Goal: Task Accomplishment & Management: Manage account settings

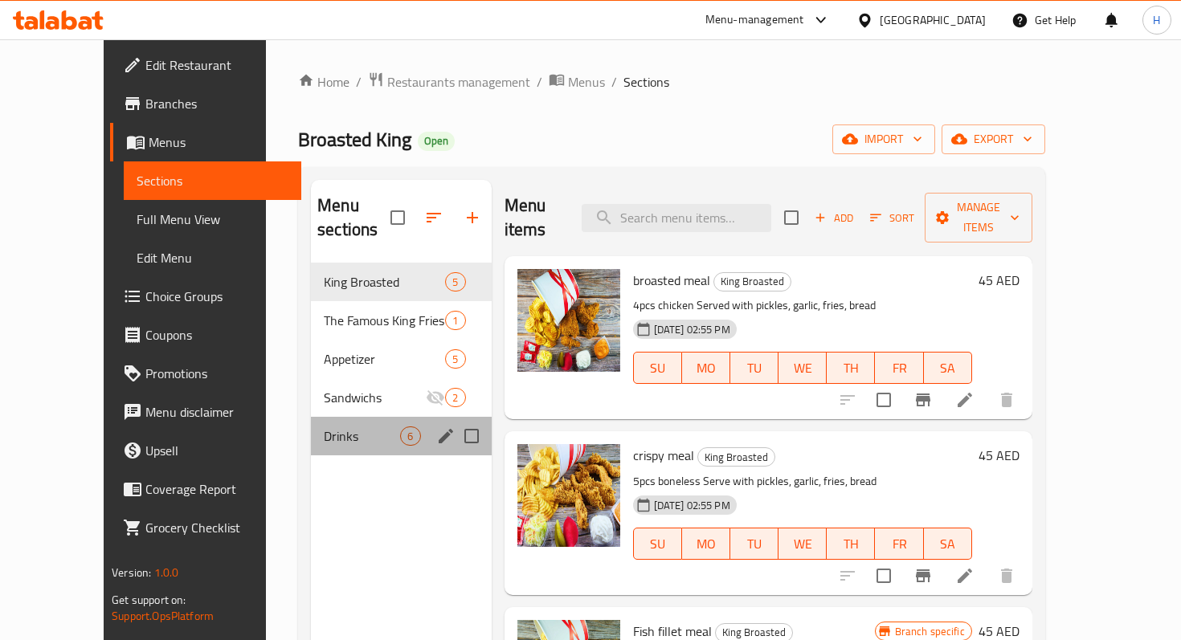
click at [311, 425] on div "Drinks 6" at bounding box center [401, 436] width 180 height 39
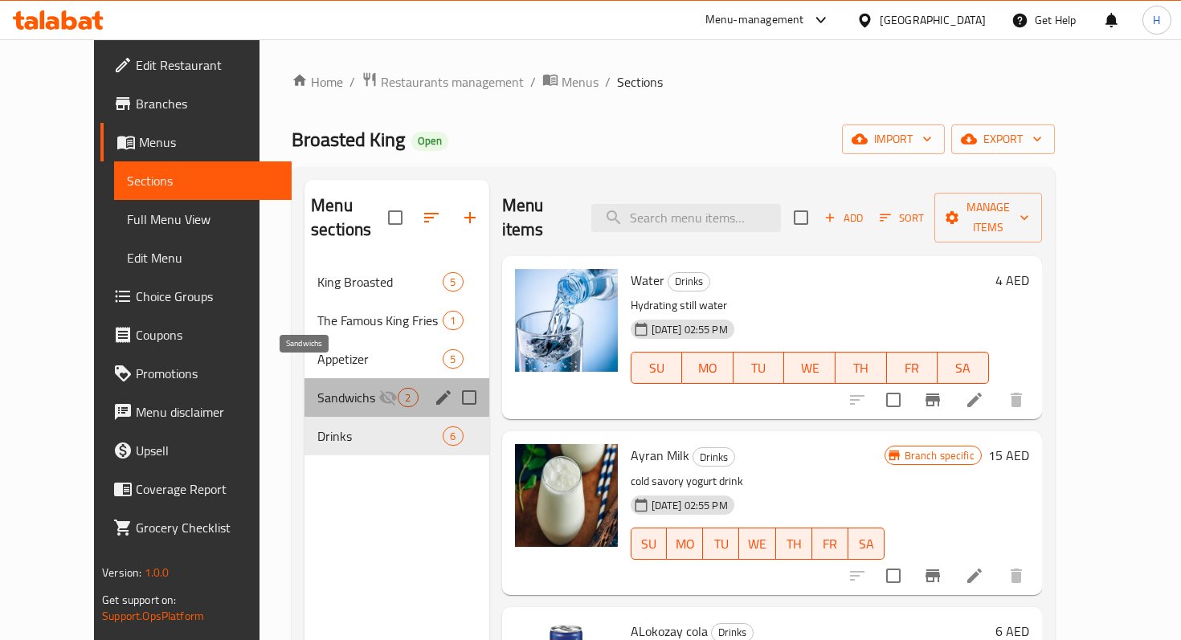
click at [317, 388] on span "Sandwichs" at bounding box center [347, 397] width 61 height 19
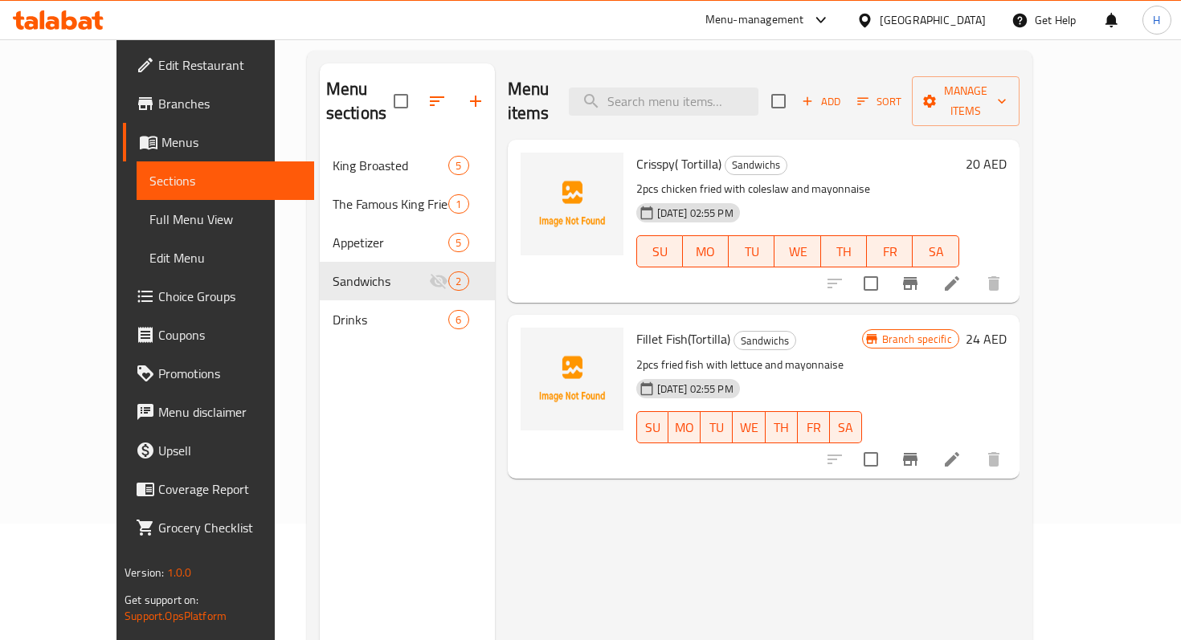
scroll to position [106, 0]
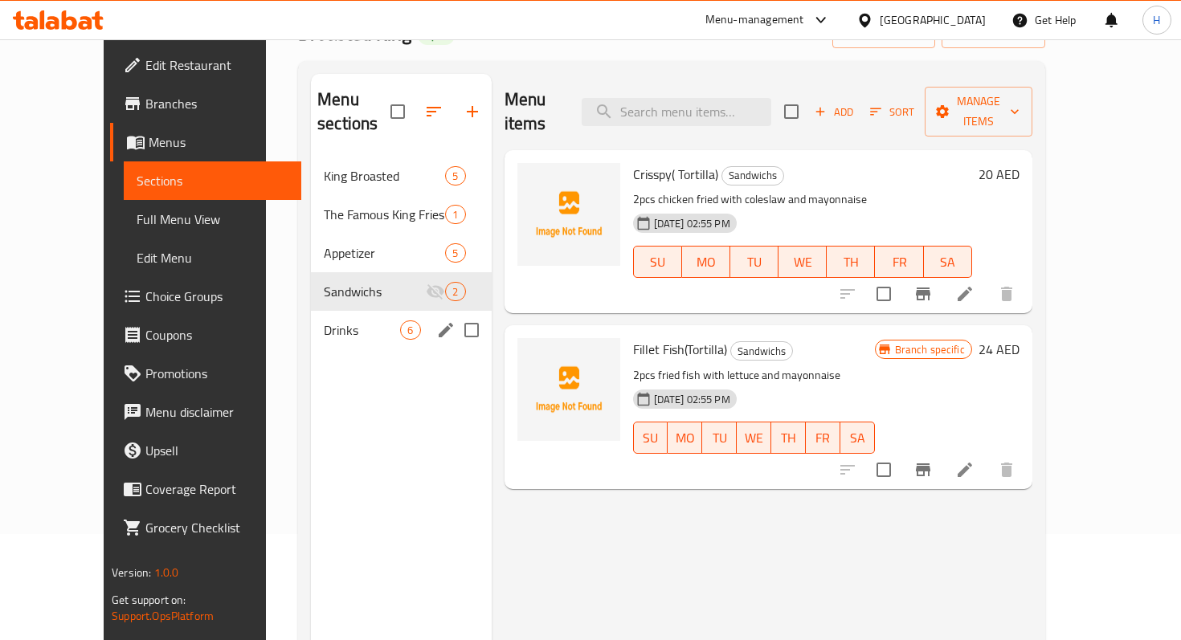
click at [324, 320] on span "Drinks" at bounding box center [362, 329] width 76 height 19
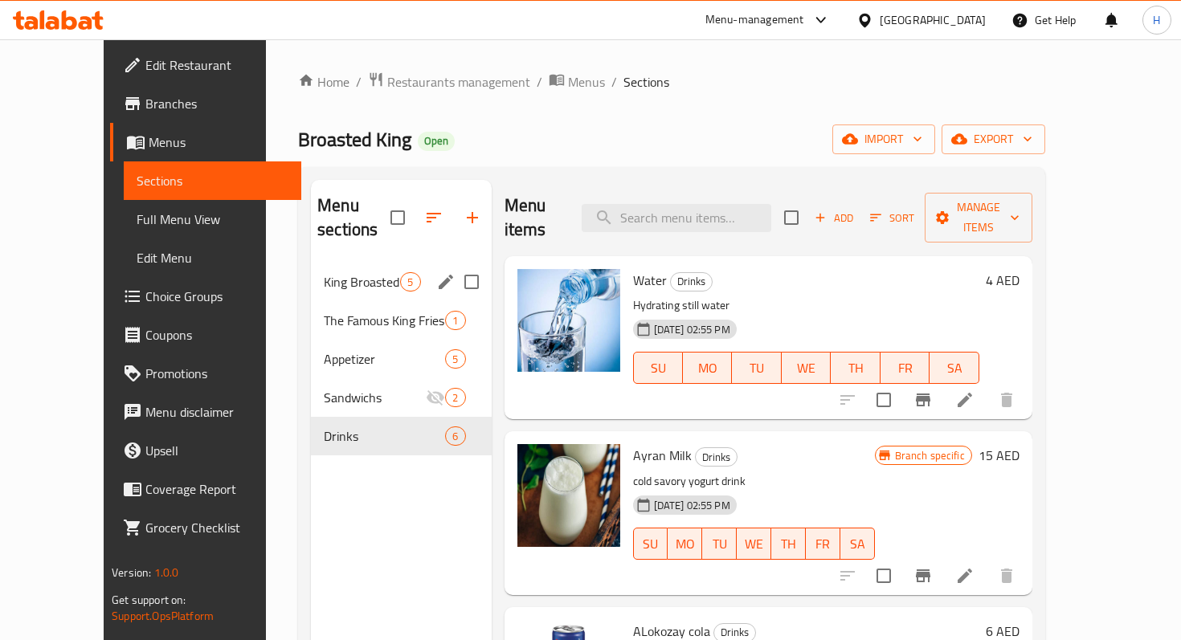
click at [324, 272] on span "King Broasted" at bounding box center [362, 281] width 76 height 19
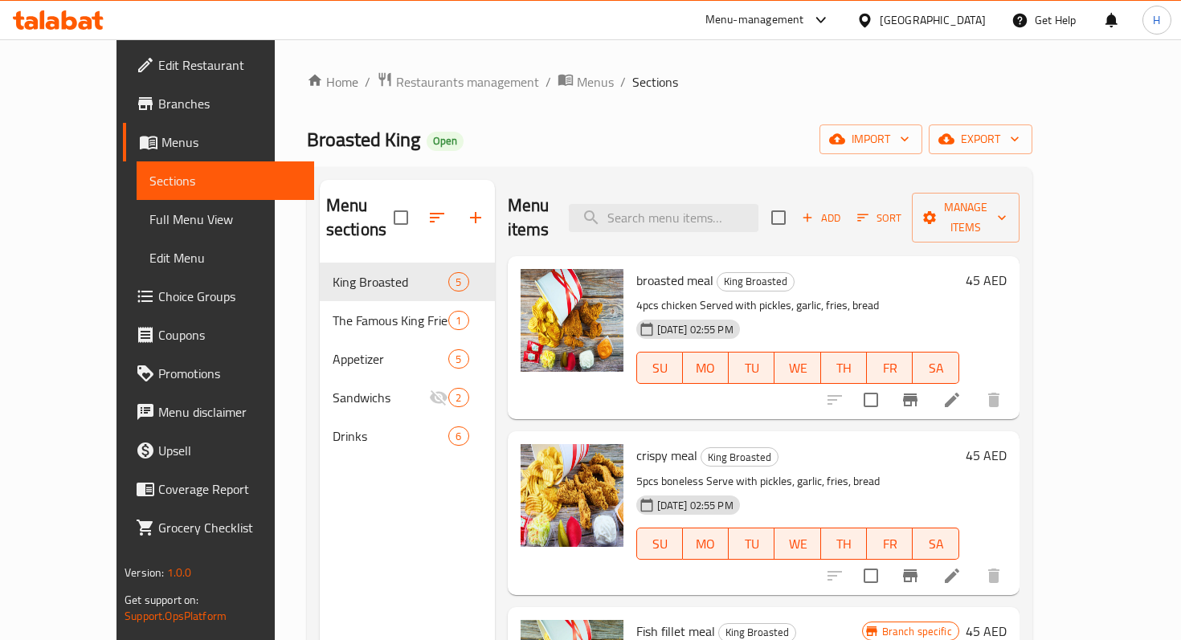
scroll to position [18, 0]
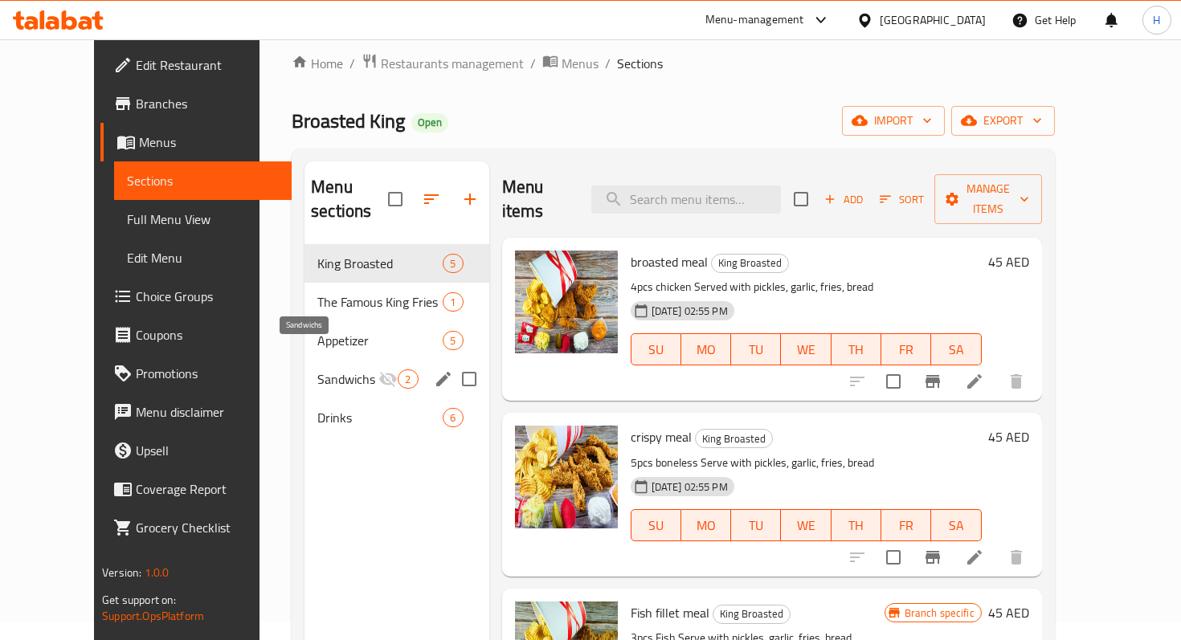
click at [317, 369] on span "Sandwichs" at bounding box center [347, 378] width 61 height 19
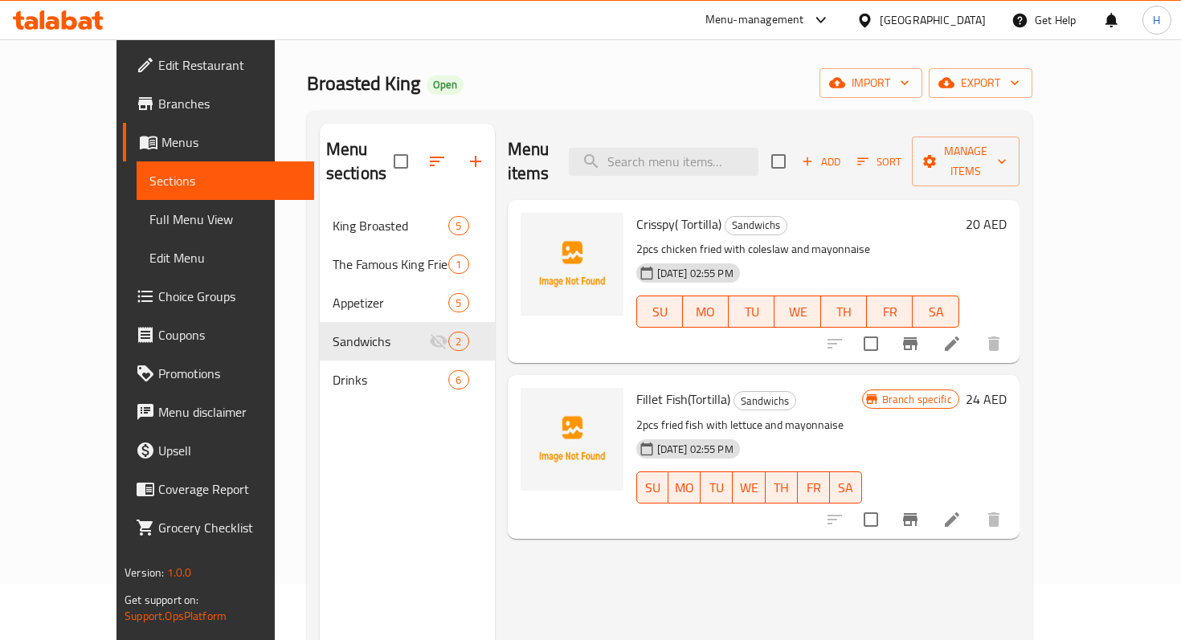
scroll to position [57, 0]
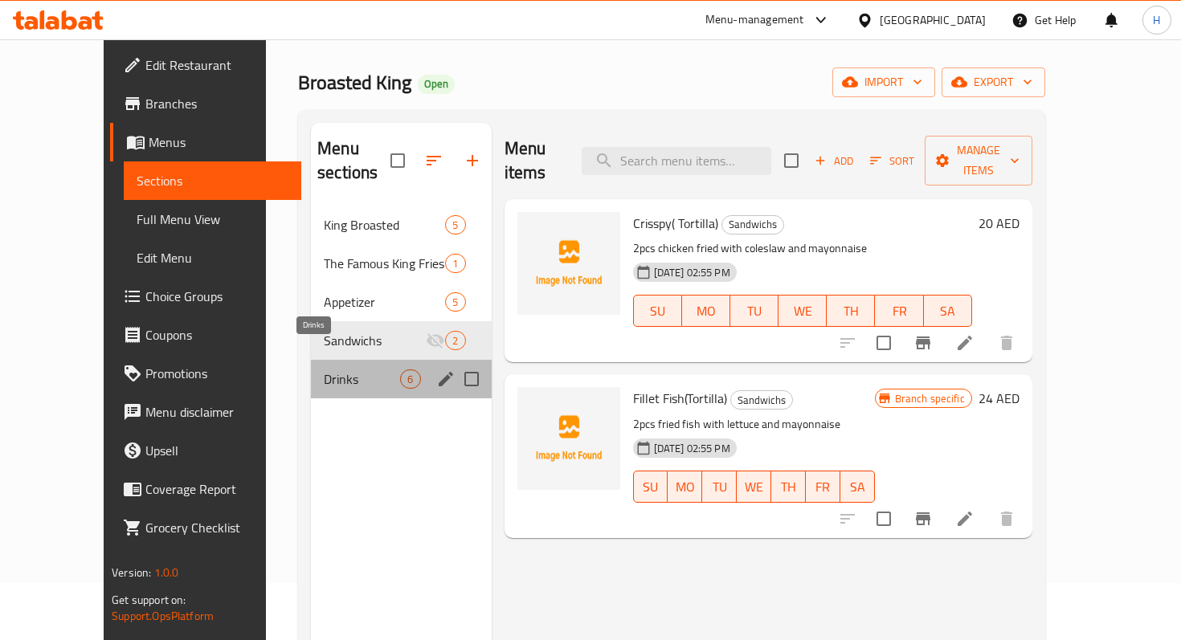
click at [324, 369] on span "Drinks" at bounding box center [362, 378] width 76 height 19
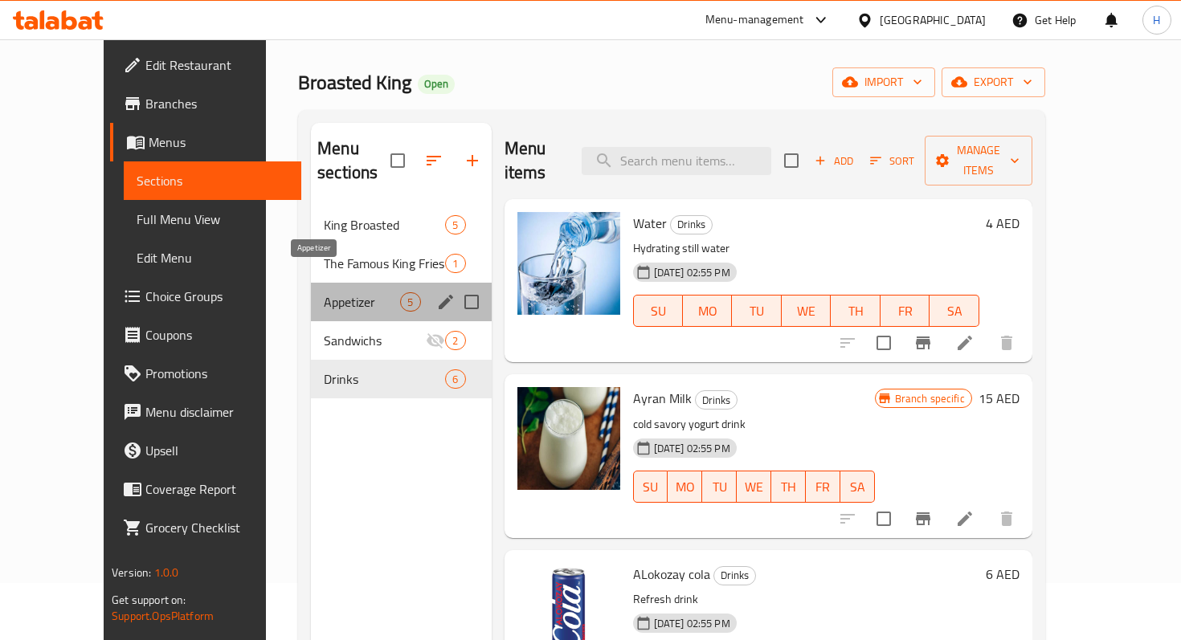
click at [324, 292] on span "Appetizer" at bounding box center [362, 301] width 76 height 19
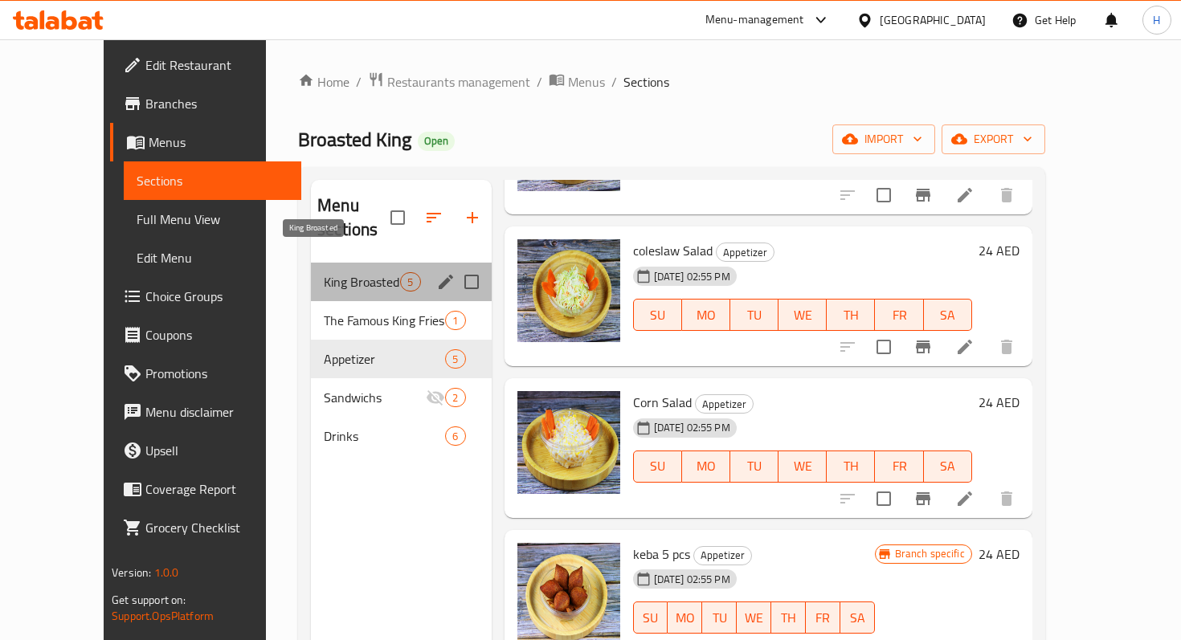
click at [360, 272] on span "King Broasted" at bounding box center [362, 281] width 76 height 19
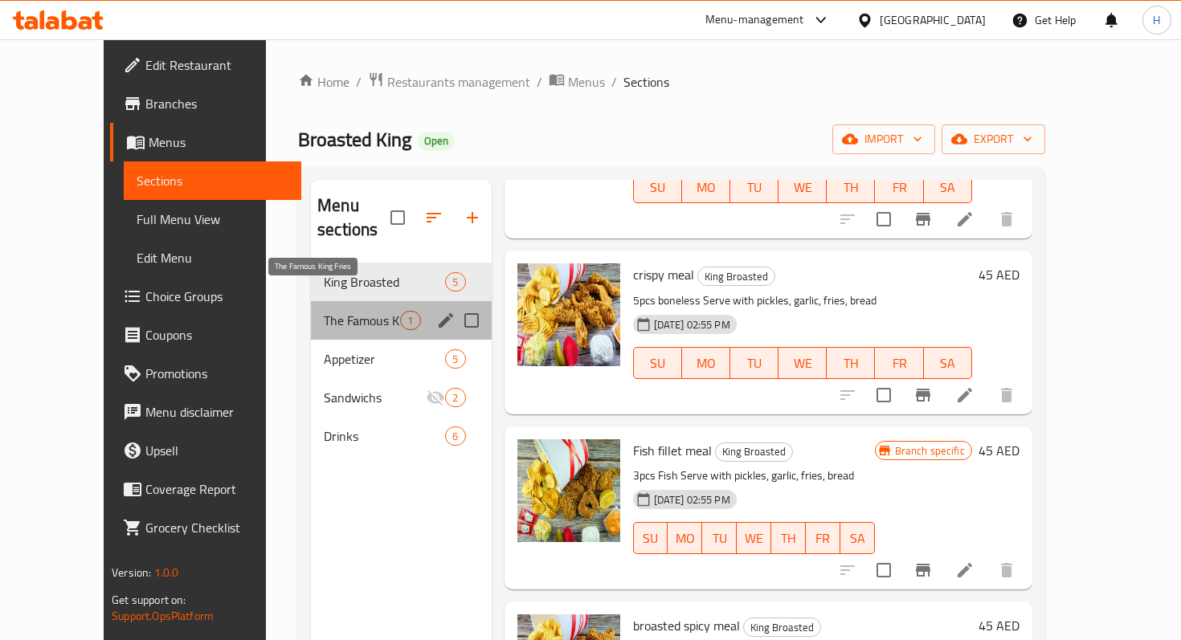
click at [324, 311] on span "The Famous King Fries" at bounding box center [362, 320] width 76 height 19
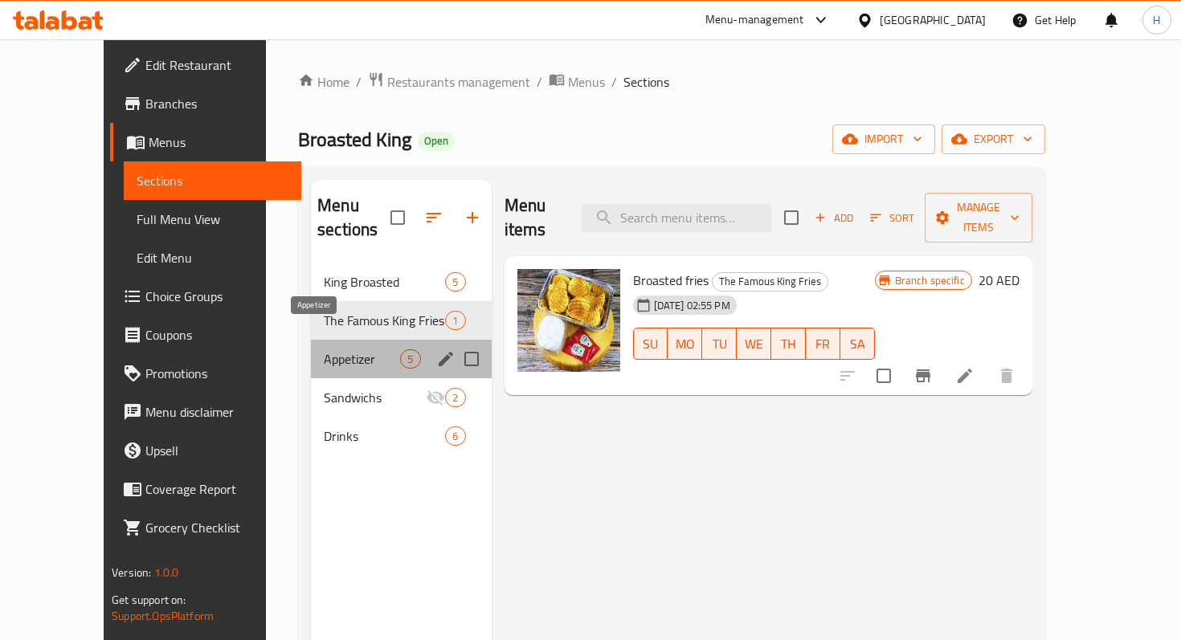
click at [324, 349] on span "Appetizer" at bounding box center [362, 358] width 76 height 19
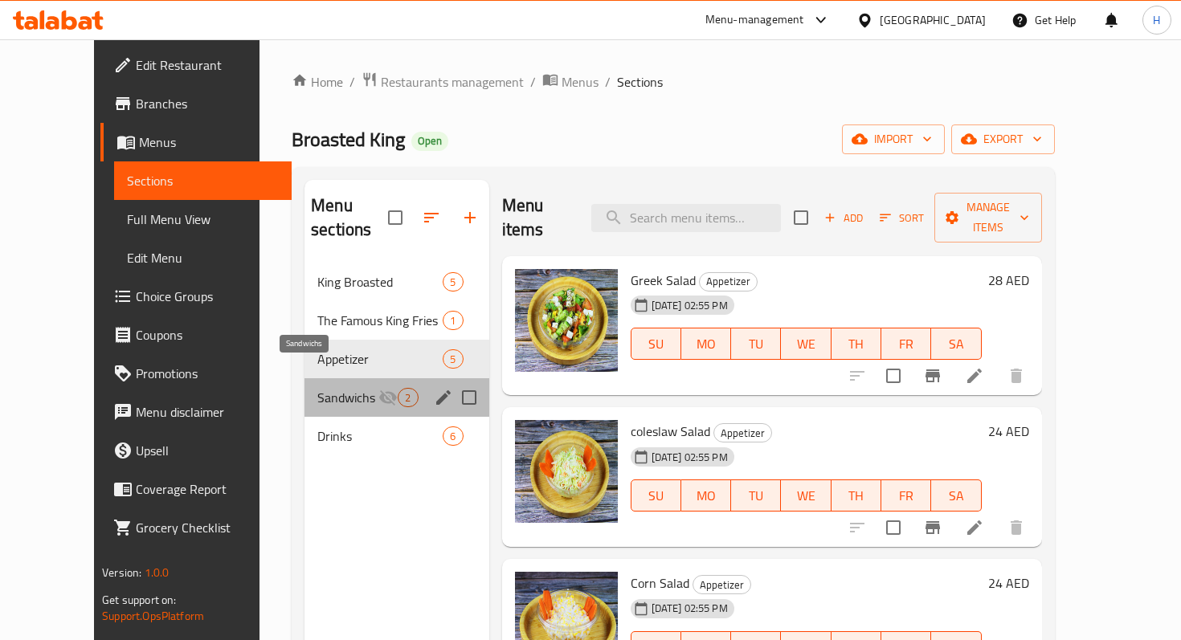
click at [317, 388] on span "Sandwichs" at bounding box center [347, 397] width 61 height 19
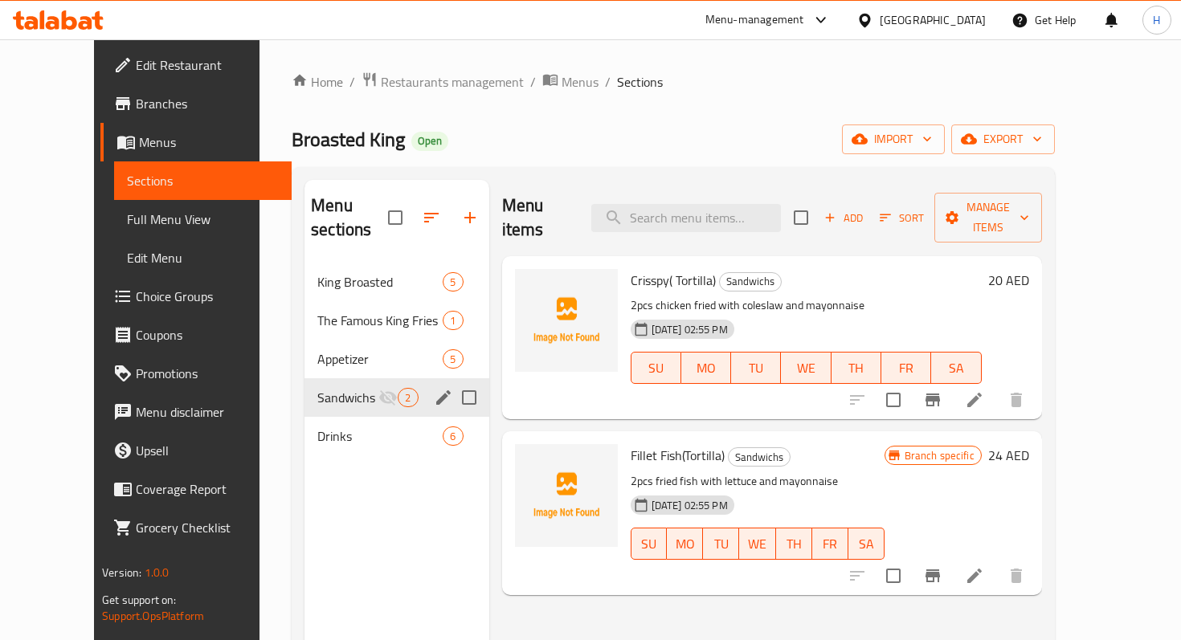
click at [317, 426] on span "Drinks" at bounding box center [379, 435] width 125 height 19
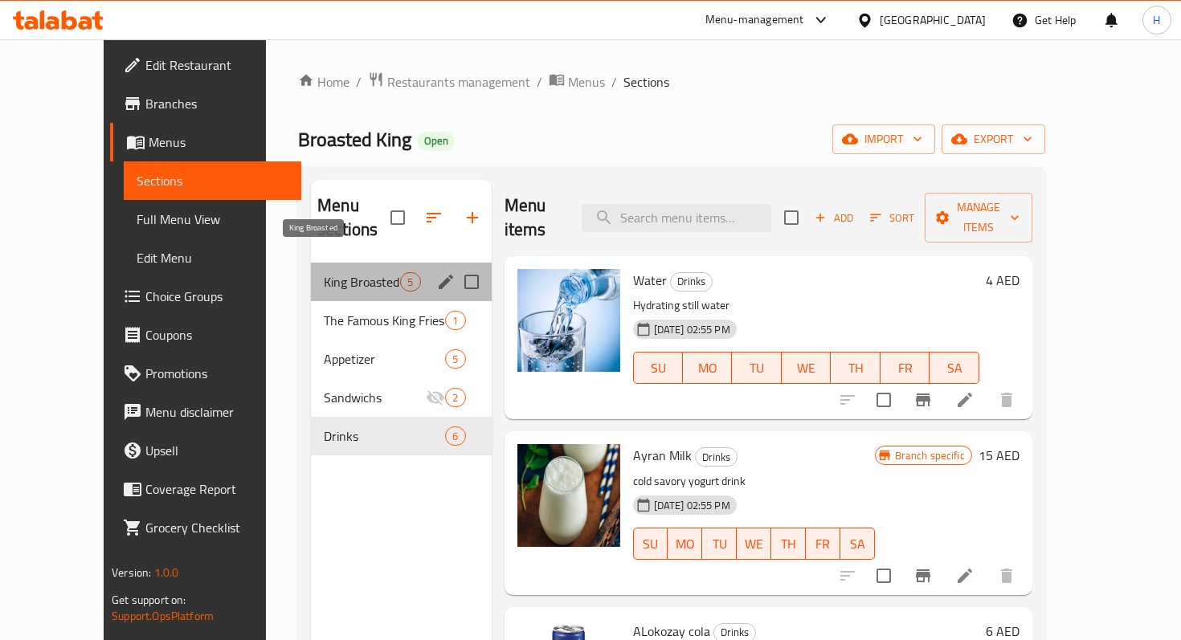
click at [324, 272] on span "King Broasted" at bounding box center [362, 281] width 76 height 19
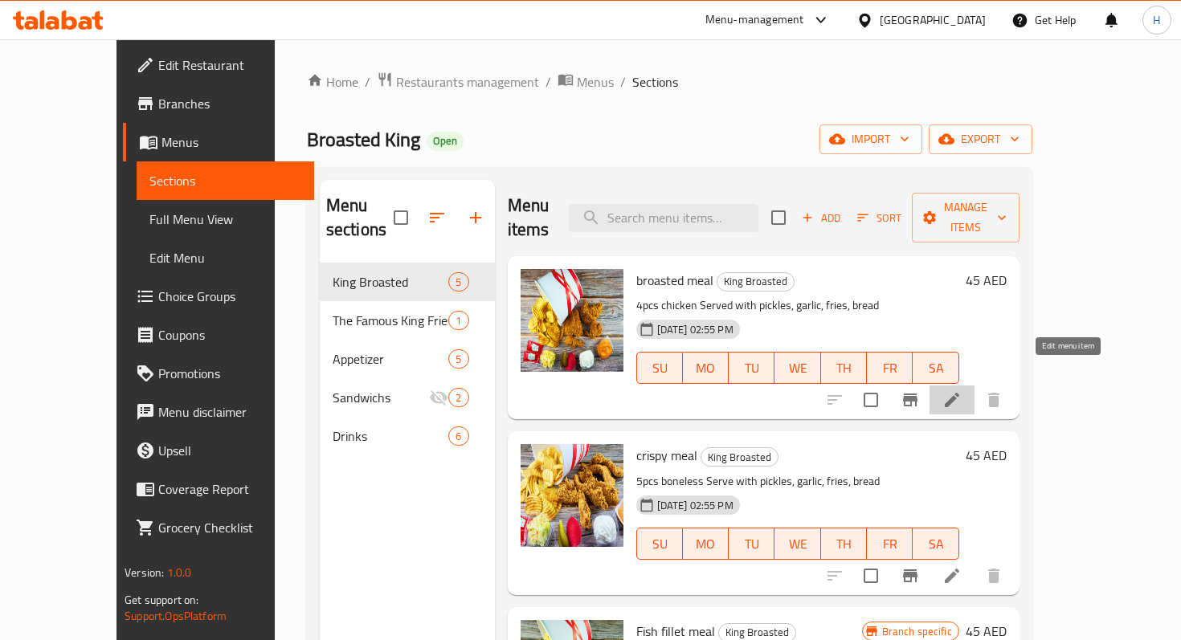
click at [959, 393] on icon at bounding box center [952, 400] width 14 height 14
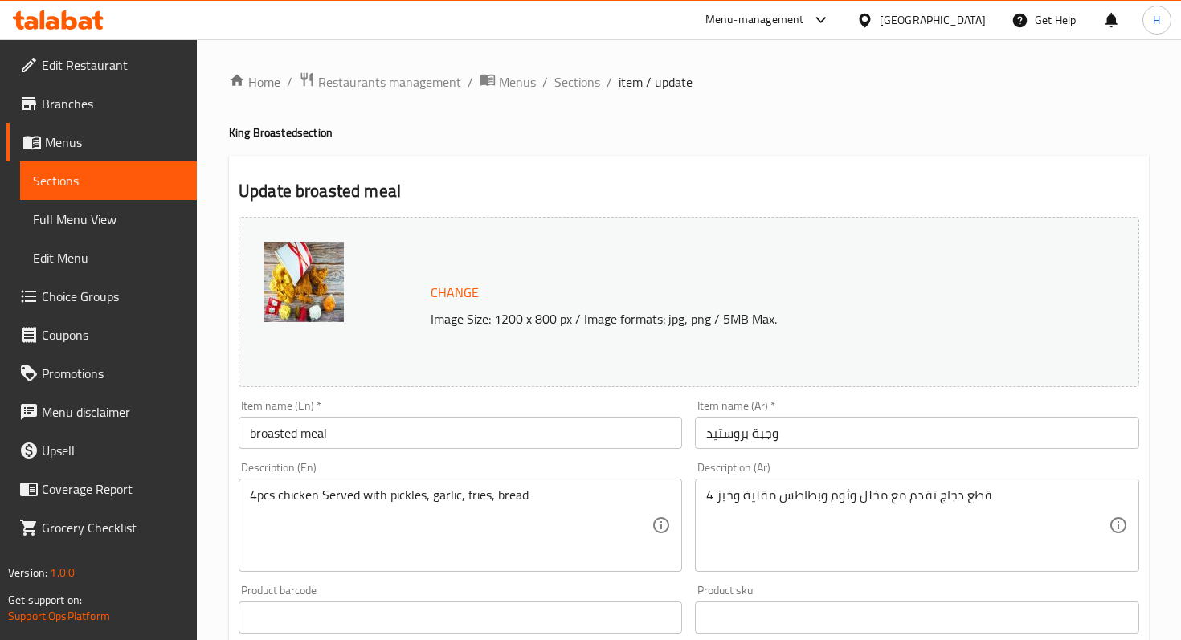
click at [570, 88] on span "Sections" at bounding box center [577, 81] width 46 height 19
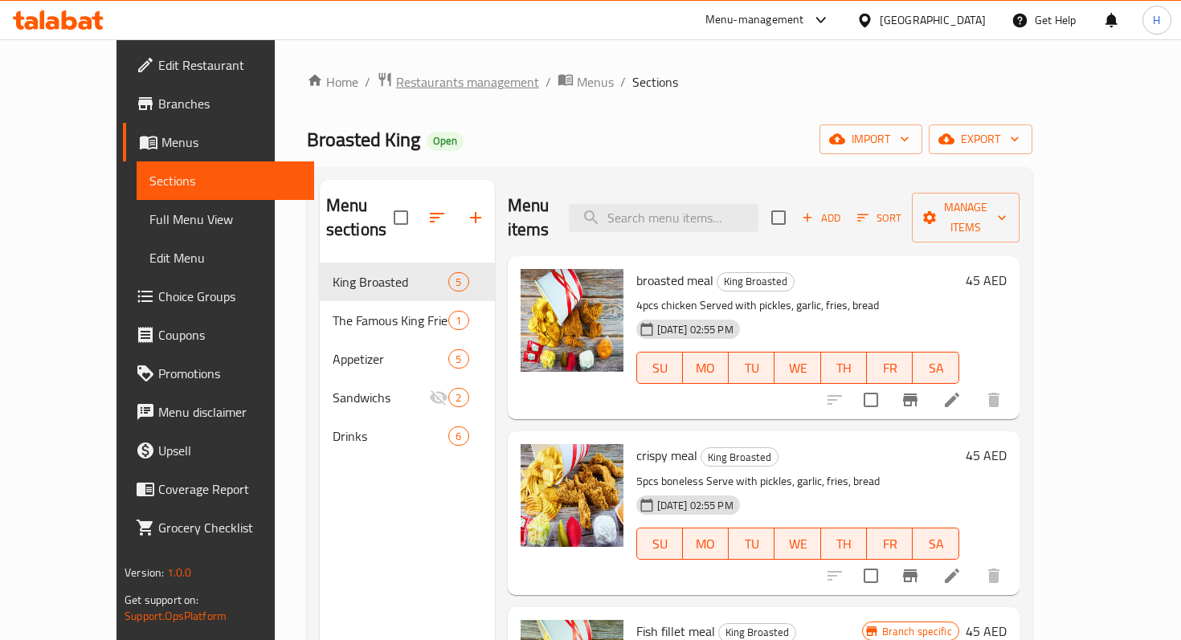
click at [402, 74] on span "Restaurants management" at bounding box center [467, 81] width 143 height 19
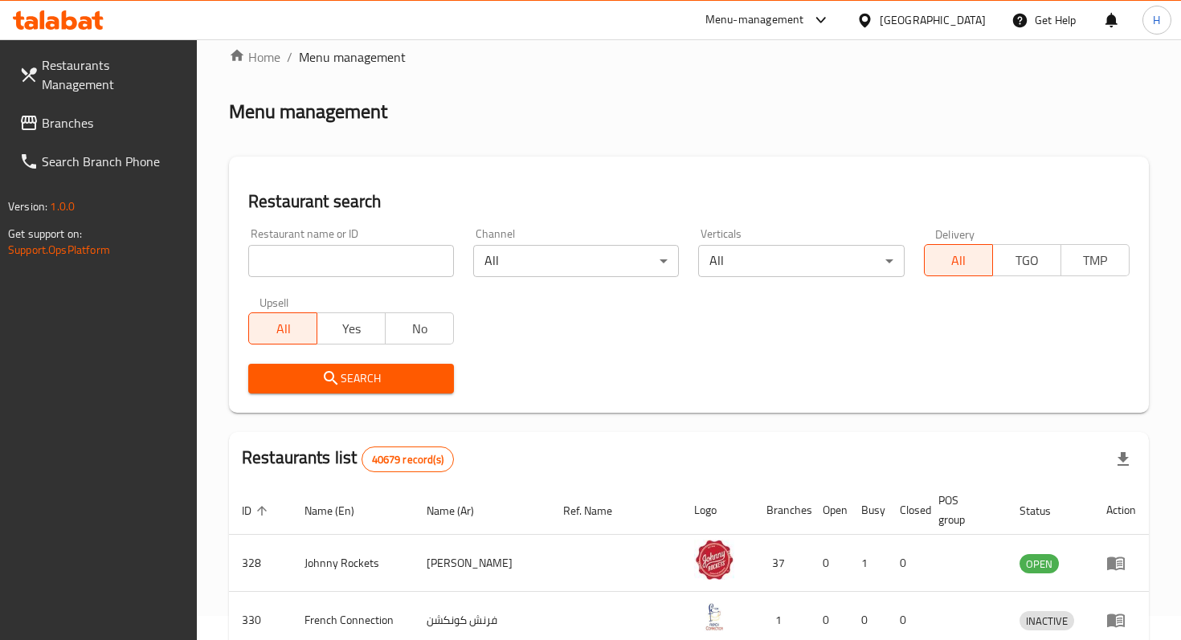
scroll to position [129, 0]
